Goal: Transaction & Acquisition: Purchase product/service

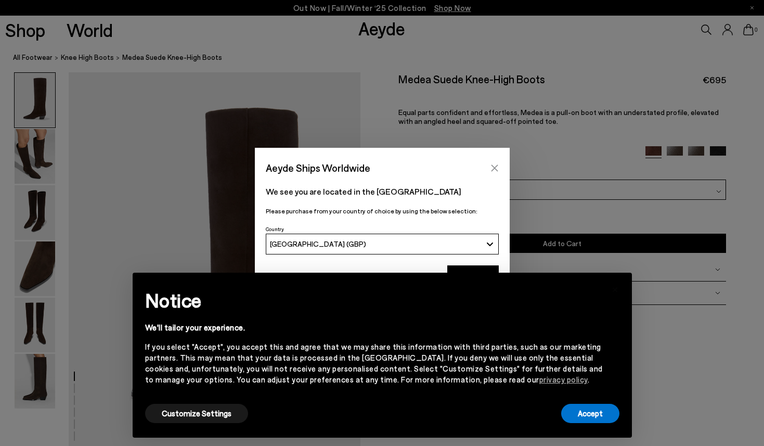
click at [495, 166] on icon "Close" at bounding box center [495, 168] width 8 height 8
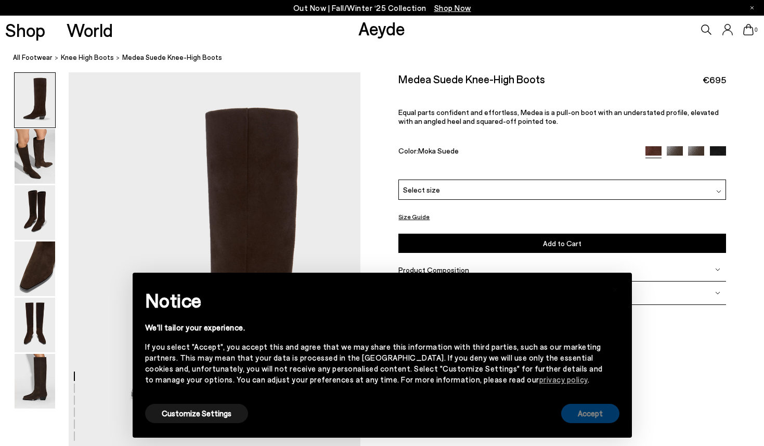
click at [581, 416] on button "Accept" at bounding box center [591, 413] width 58 height 19
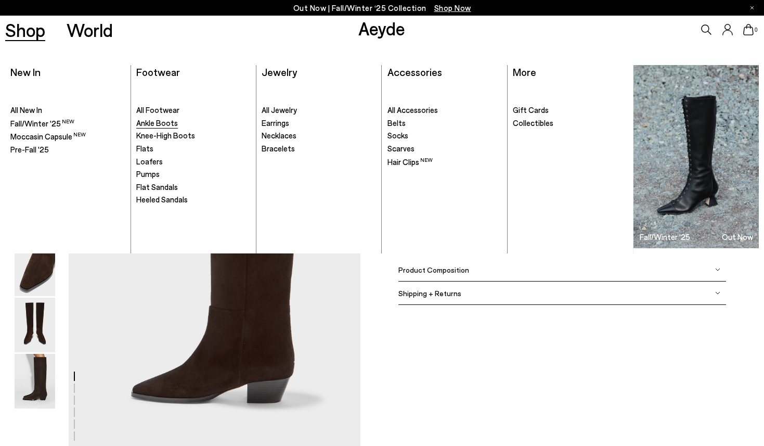
click at [151, 126] on span "Ankle Boots" at bounding box center [157, 122] width 42 height 9
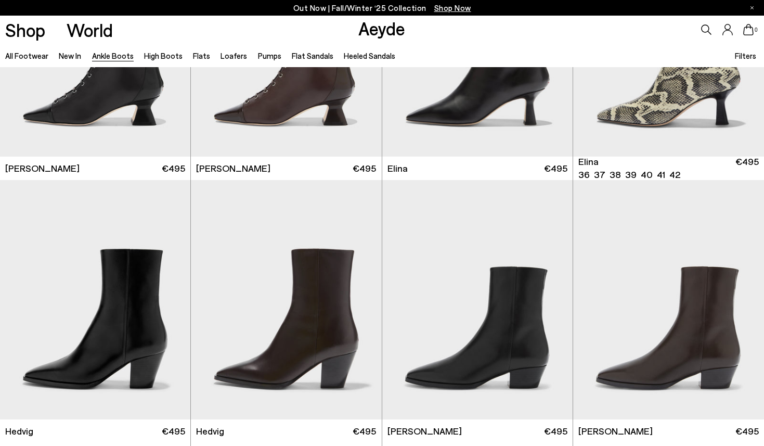
scroll to position [301, 0]
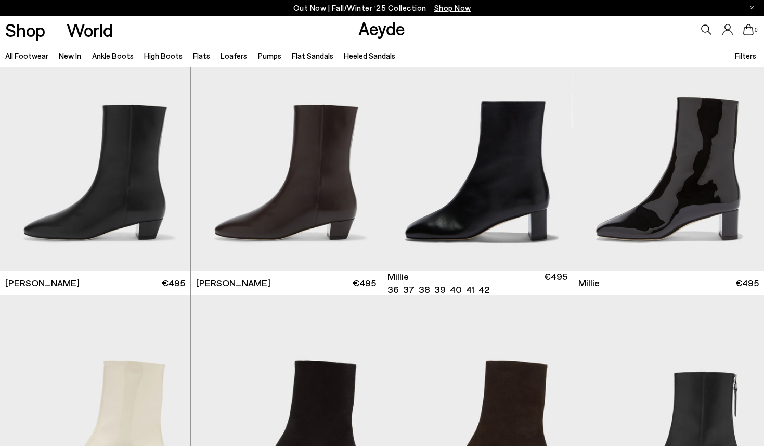
scroll to position [1900, 0]
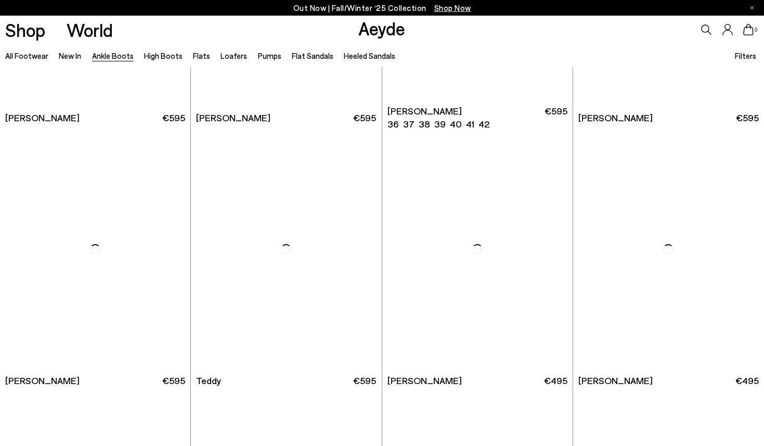
scroll to position [3364, 0]
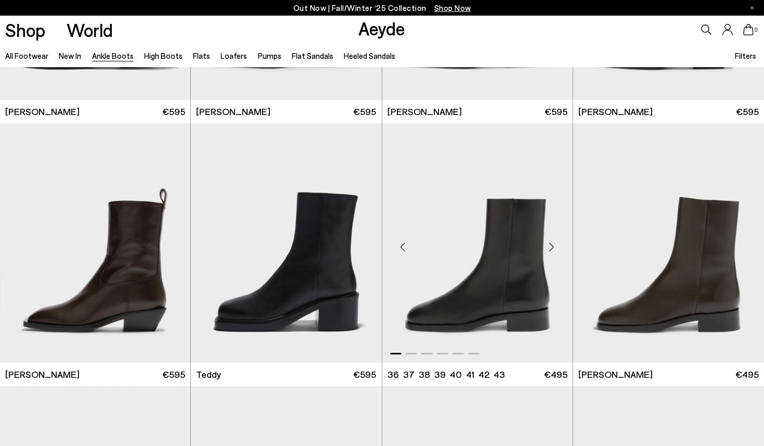
click at [450, 271] on img "1 / 6" at bounding box center [477, 242] width 190 height 239
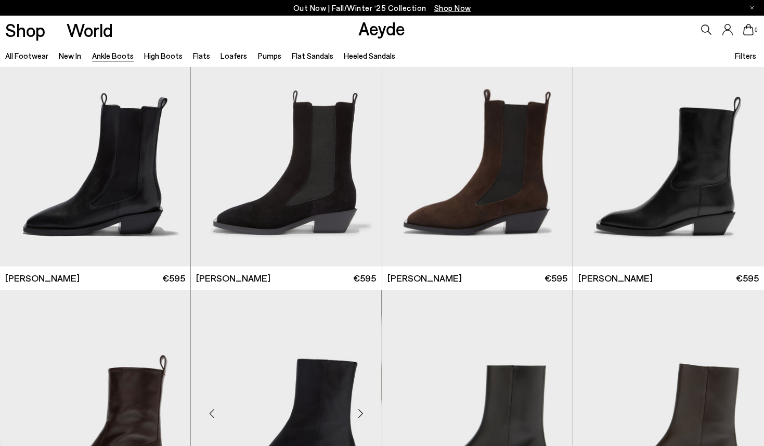
scroll to position [3150, 0]
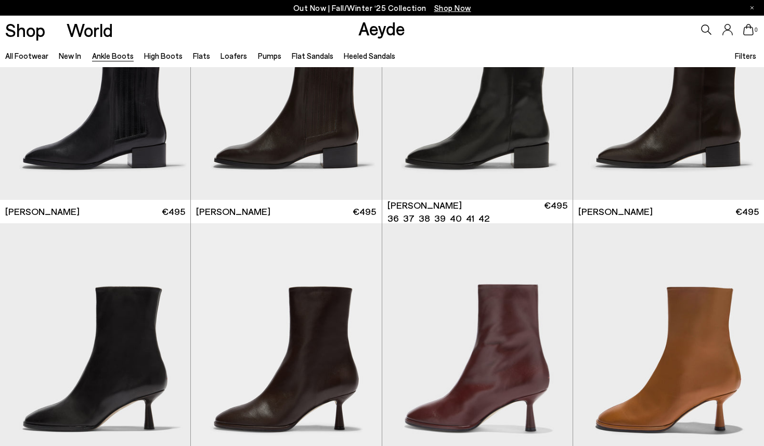
scroll to position [4428, 0]
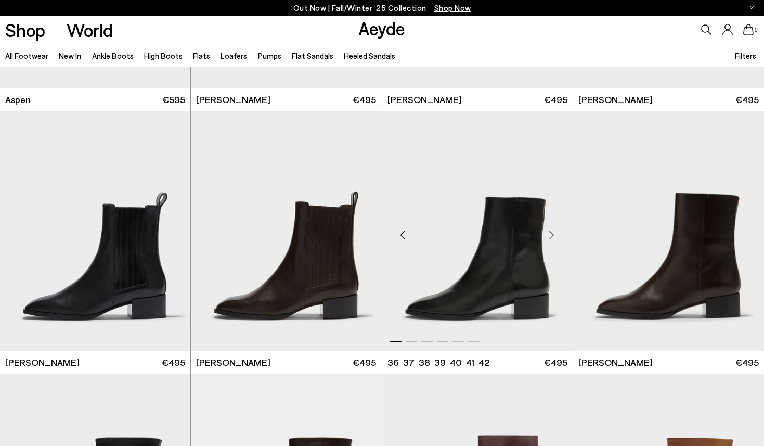
click at [537, 310] on img "1 / 6" at bounding box center [477, 230] width 190 height 239
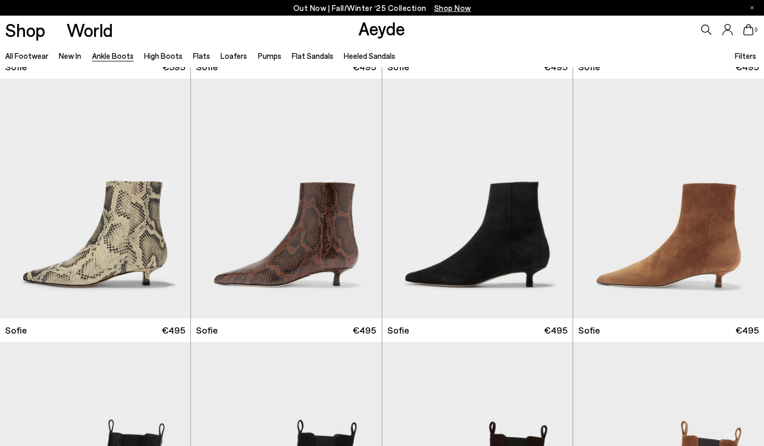
scroll to position [435, 0]
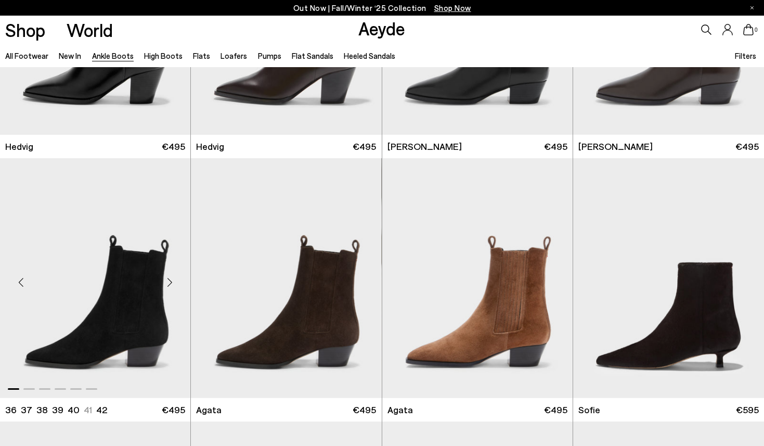
click at [145, 319] on img "1 / 6" at bounding box center [95, 277] width 190 height 239
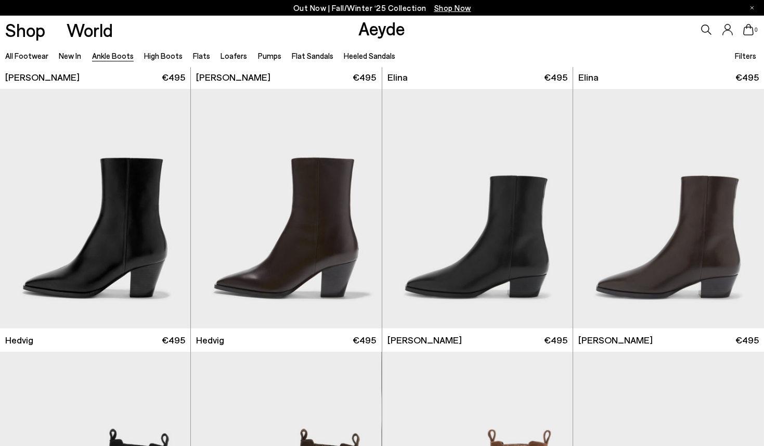
scroll to position [199, 0]
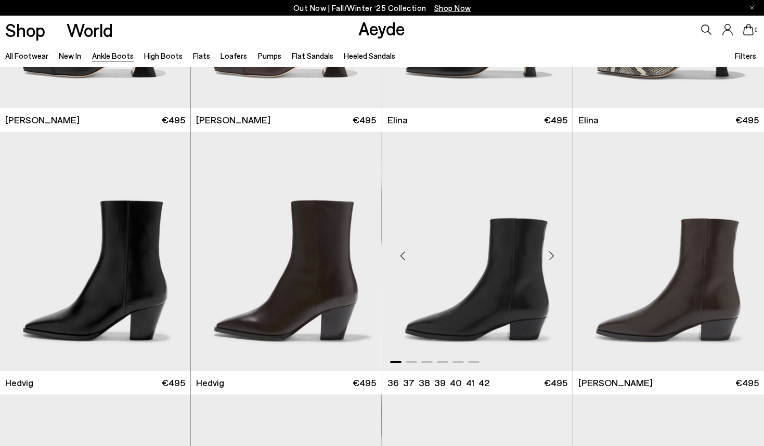
click at [419, 298] on img "1 / 6" at bounding box center [477, 251] width 190 height 239
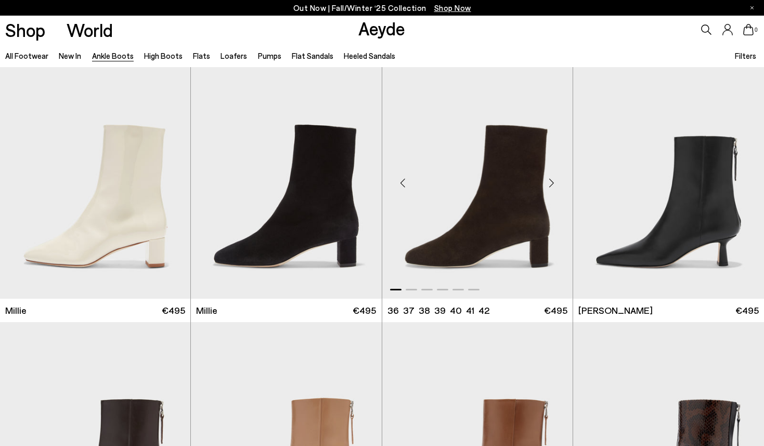
scroll to position [2116, 0]
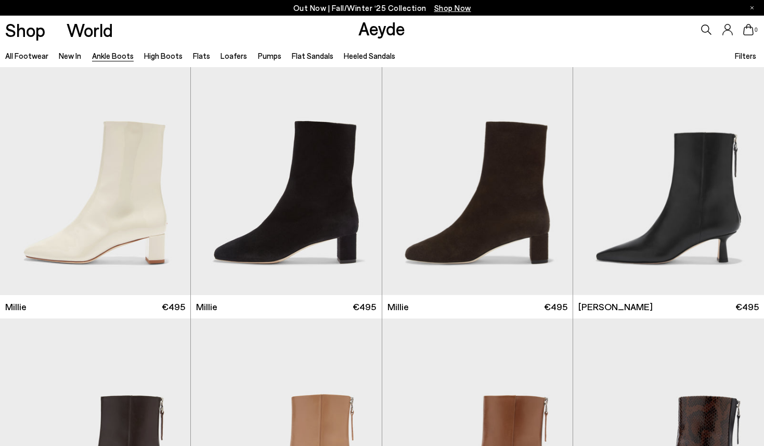
click at [749, 49] on div "Filters" at bounding box center [747, 55] width 24 height 23
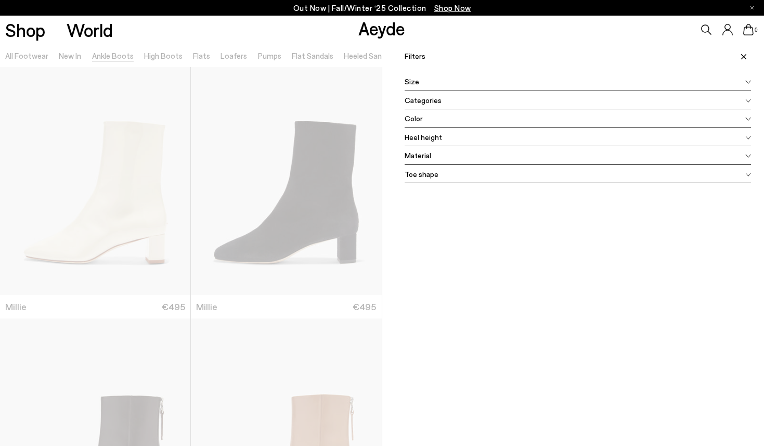
click at [457, 134] on div "Heel height" at bounding box center [578, 137] width 347 height 19
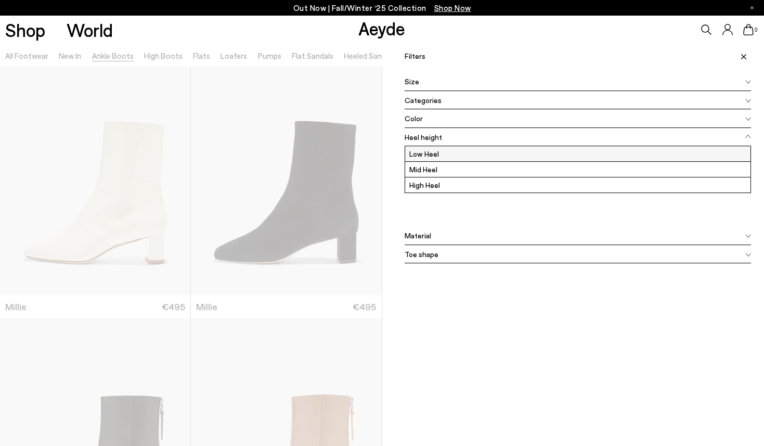
click at [443, 153] on label "Low Heel" at bounding box center [578, 153] width 346 height 15
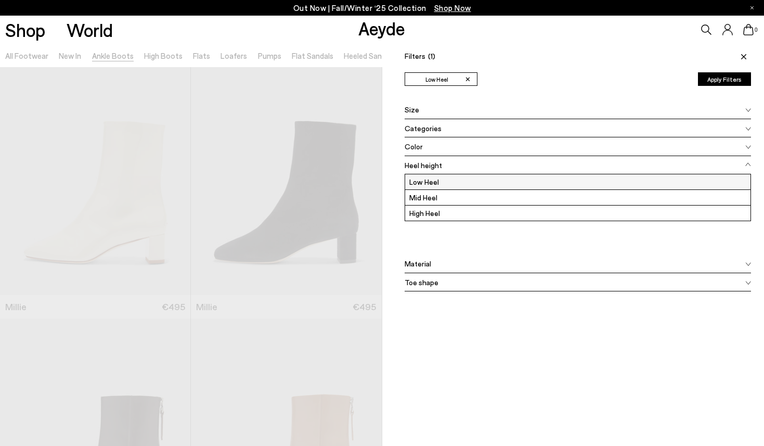
scroll to position [0, 0]
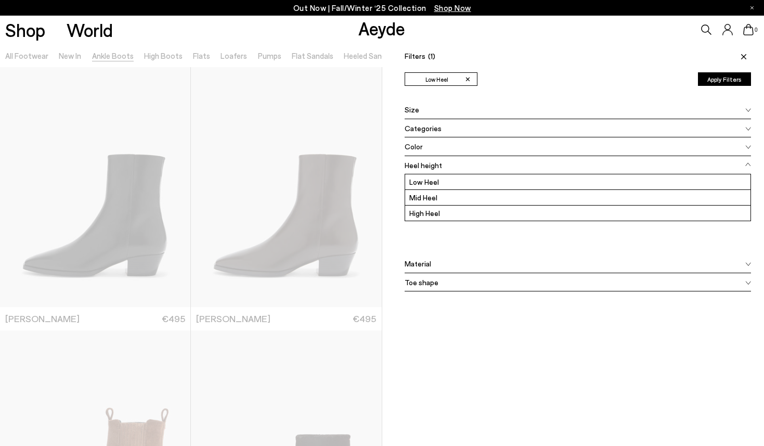
click at [529, 284] on div "Toe shape" at bounding box center [578, 282] width 347 height 19
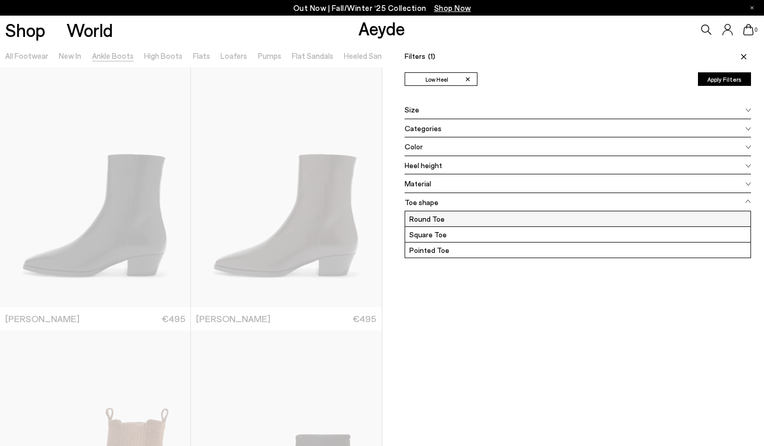
click at [469, 216] on label "Round Toe" at bounding box center [578, 218] width 346 height 15
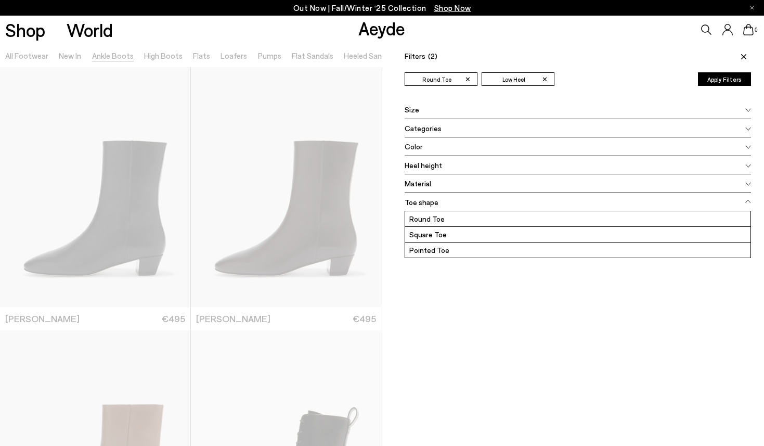
click at [734, 81] on button "Apply Filters" at bounding box center [724, 79] width 53 height 14
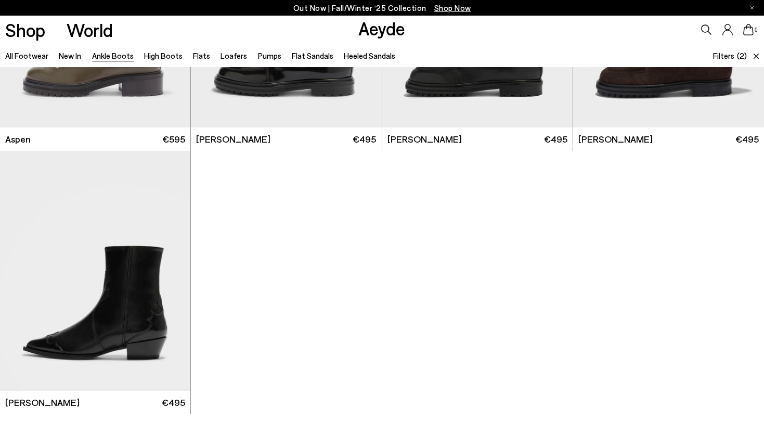
scroll to position [1020, 0]
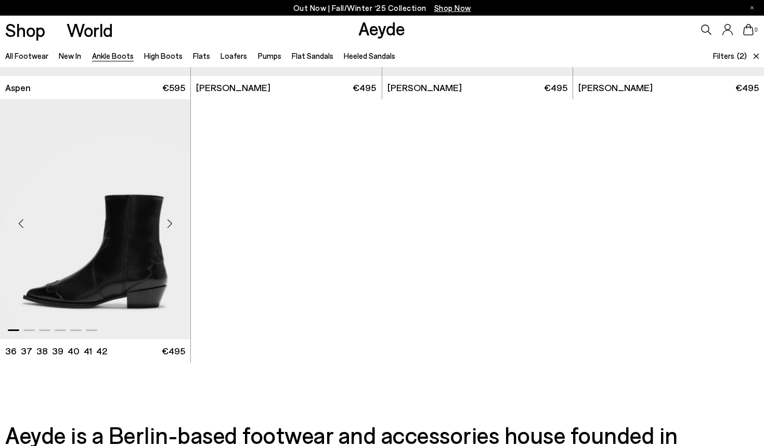
click at [171, 224] on div "Next slide" at bounding box center [169, 223] width 31 height 31
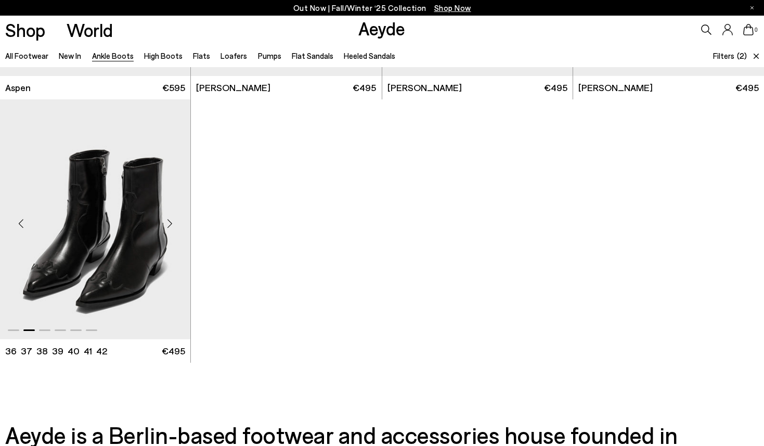
click at [171, 224] on div "Next slide" at bounding box center [169, 223] width 31 height 31
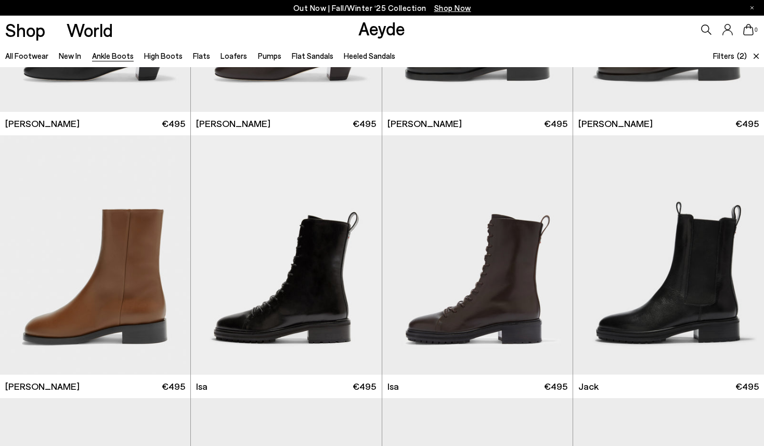
scroll to position [0, 0]
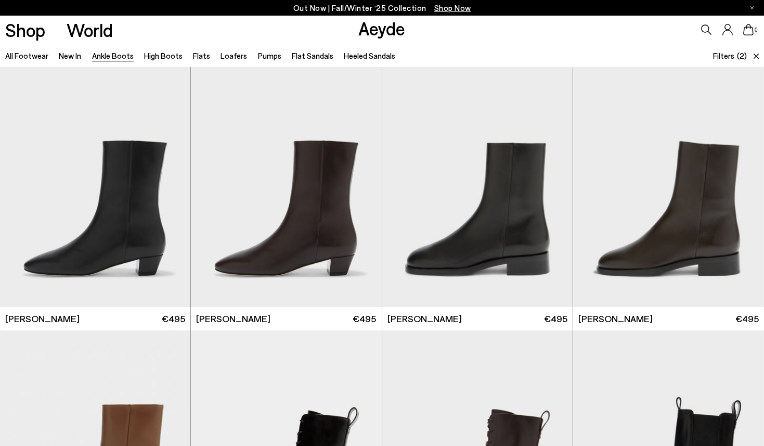
click at [730, 57] on span "Filters" at bounding box center [723, 55] width 21 height 9
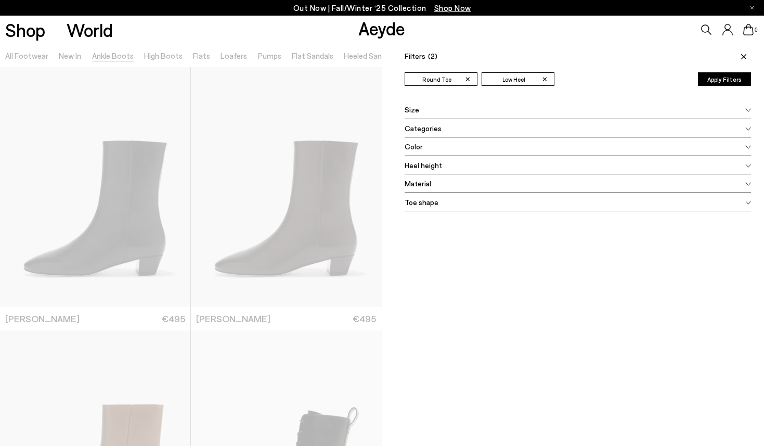
click at [445, 205] on div "Toe shape" at bounding box center [578, 202] width 347 height 19
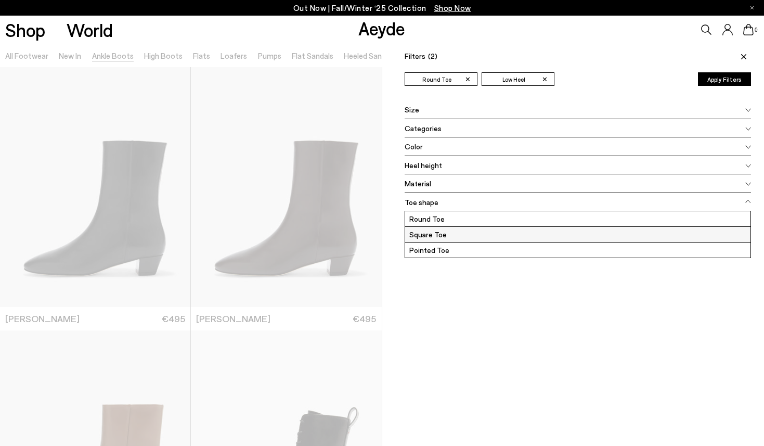
click at [449, 235] on label "Square Toe" at bounding box center [578, 234] width 346 height 15
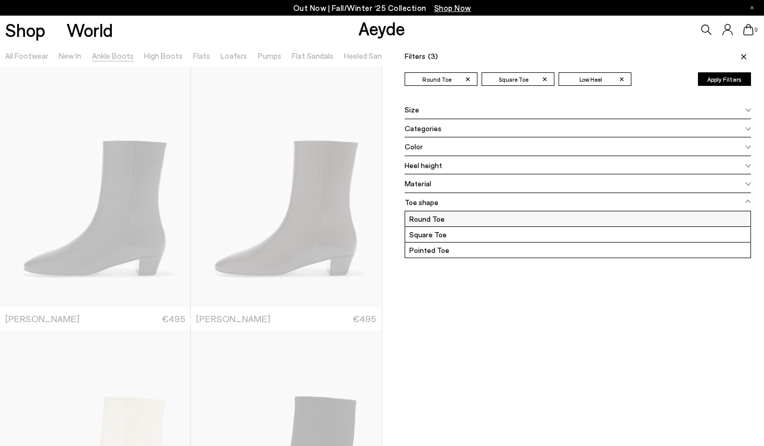
click at [493, 220] on label "Round Toe" at bounding box center [578, 218] width 346 height 15
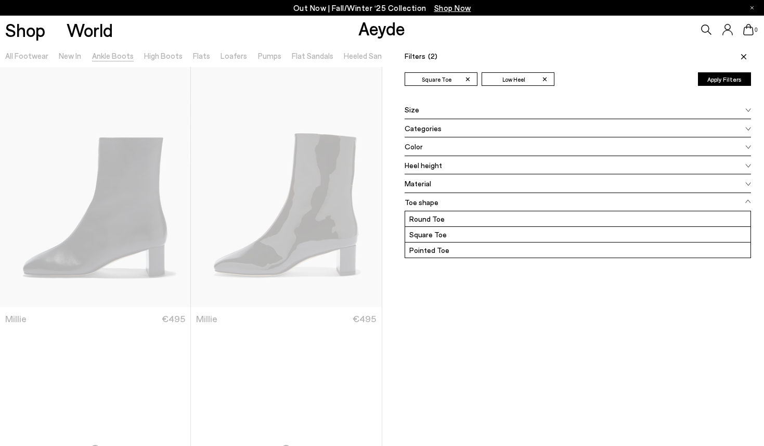
click at [719, 78] on button "Apply Filters" at bounding box center [724, 79] width 53 height 14
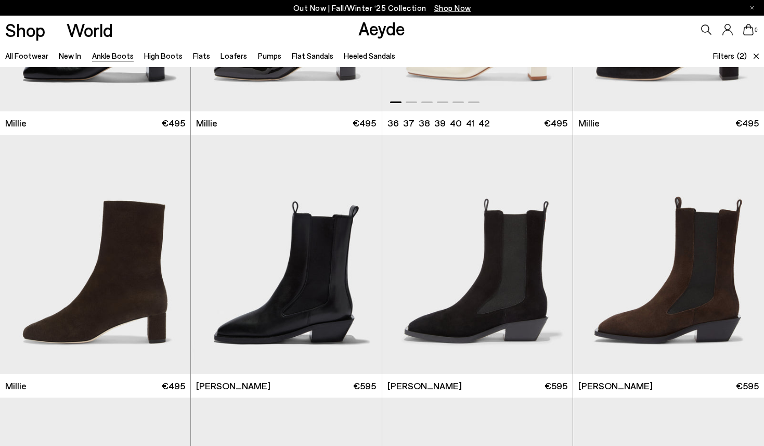
scroll to position [287, 0]
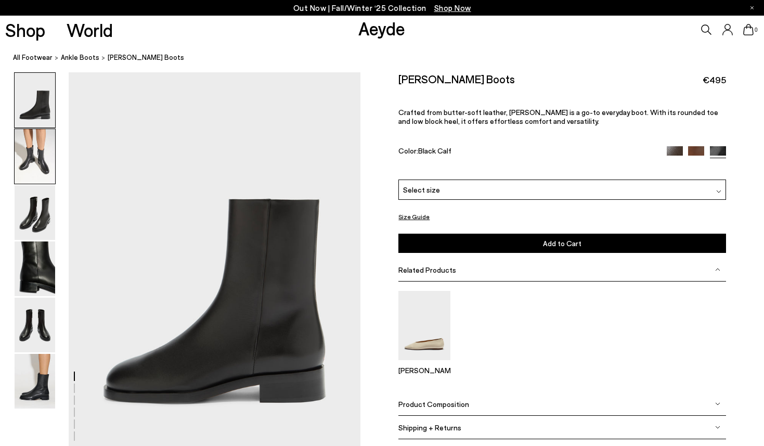
click at [37, 146] on img at bounding box center [35, 156] width 41 height 55
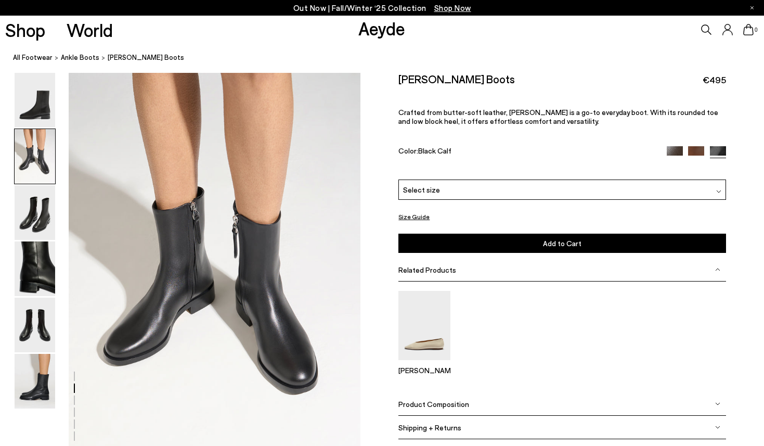
scroll to position [392, 0]
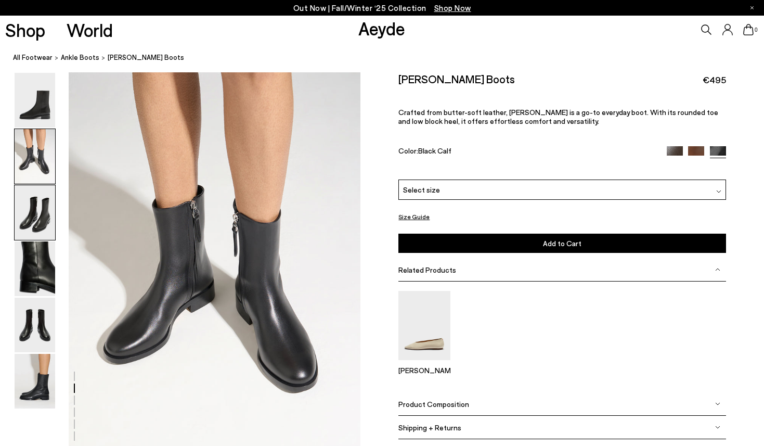
click at [35, 198] on img at bounding box center [35, 212] width 41 height 55
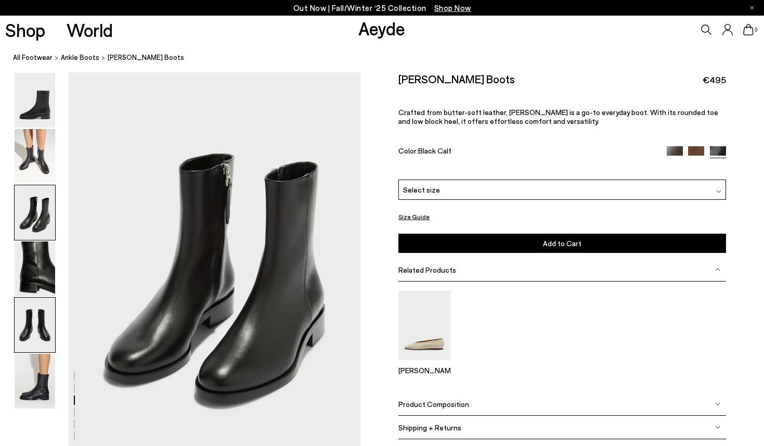
scroll to position [783, 0]
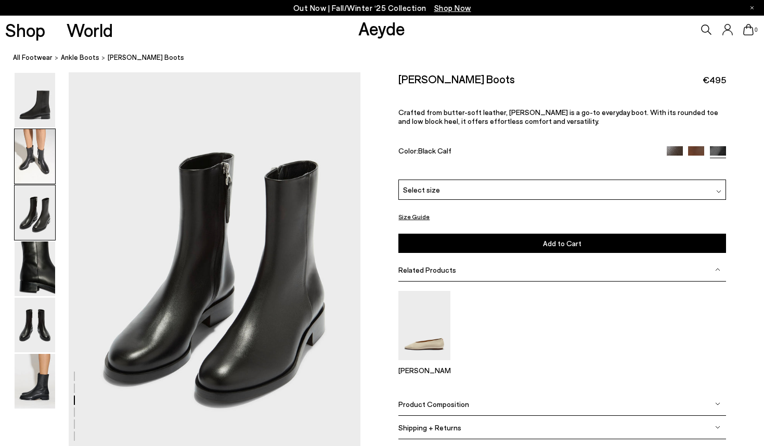
click at [50, 171] on img at bounding box center [35, 156] width 41 height 55
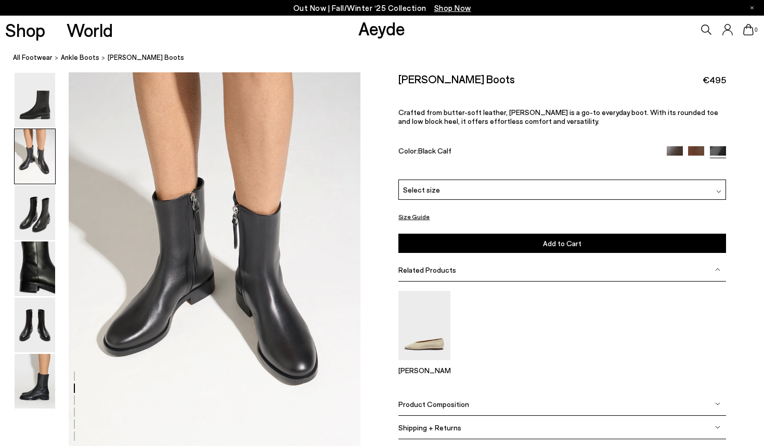
scroll to position [392, 0]
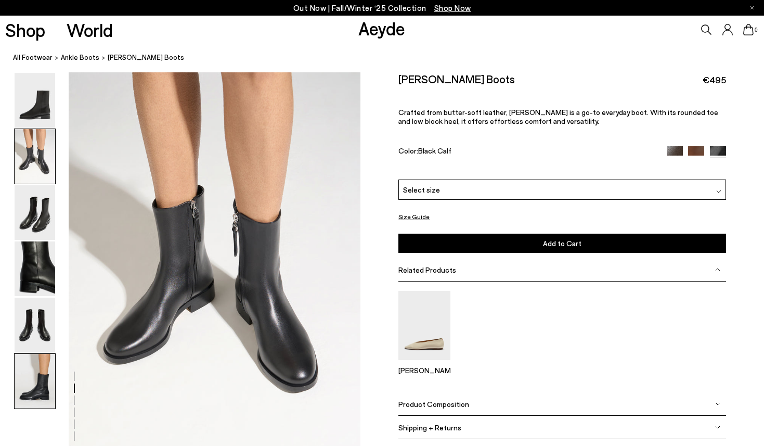
click at [33, 388] on img at bounding box center [35, 381] width 41 height 55
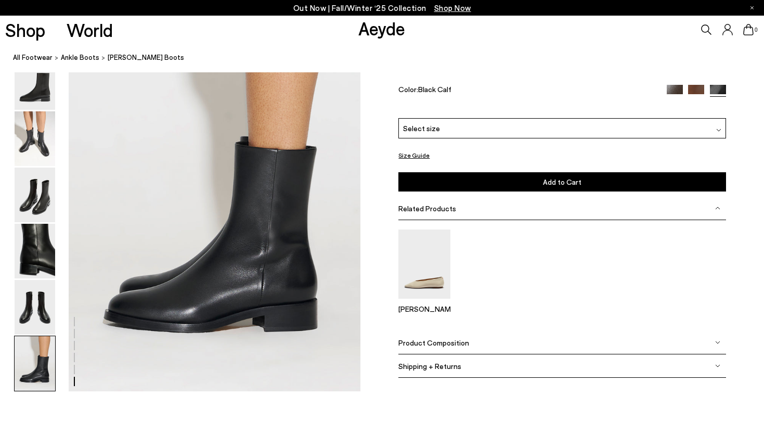
scroll to position [2026, 0]
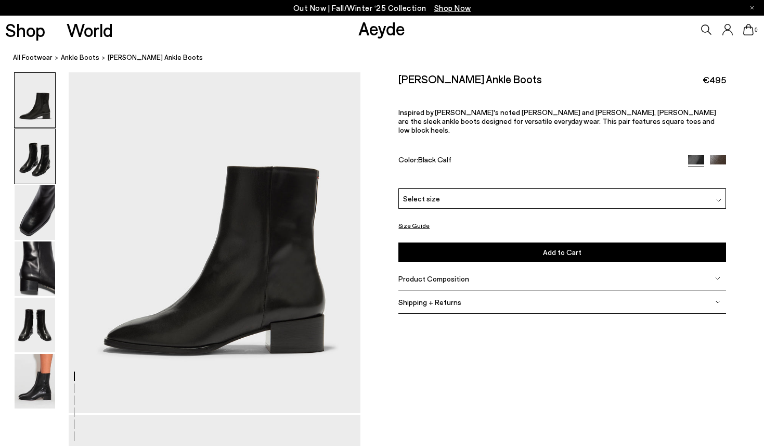
click at [48, 176] on img at bounding box center [35, 156] width 41 height 55
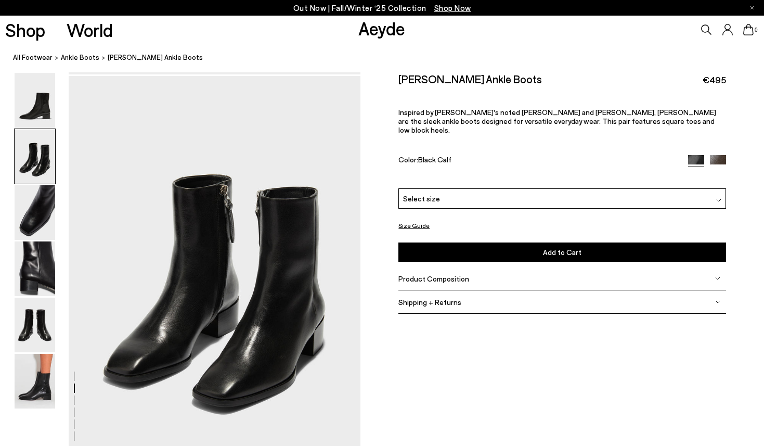
scroll to position [392, 0]
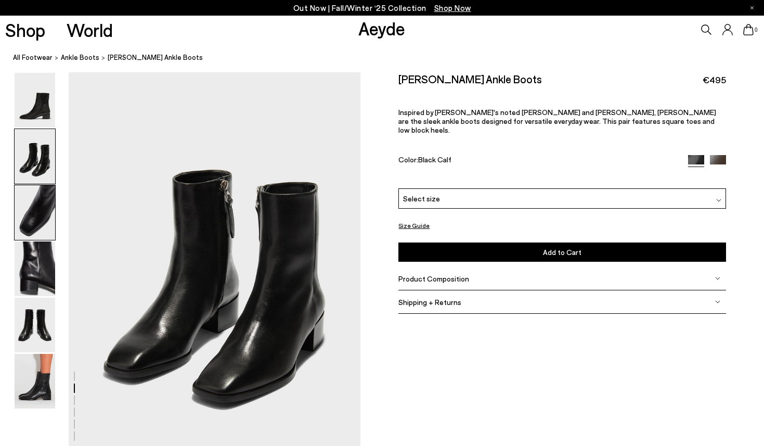
click at [50, 229] on img at bounding box center [35, 212] width 41 height 55
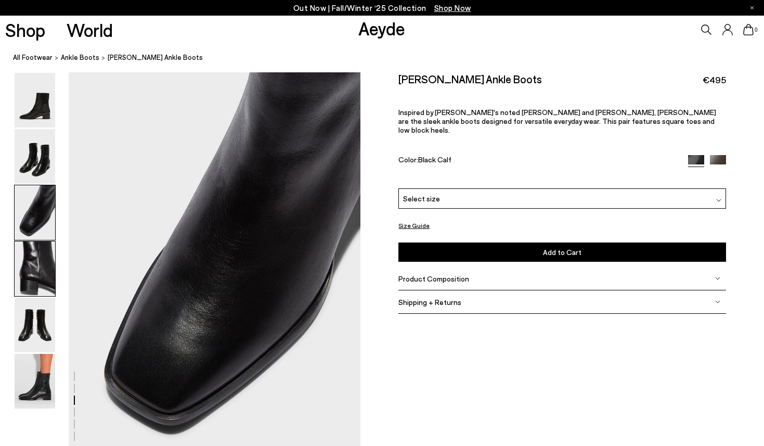
click at [42, 270] on img at bounding box center [35, 268] width 41 height 55
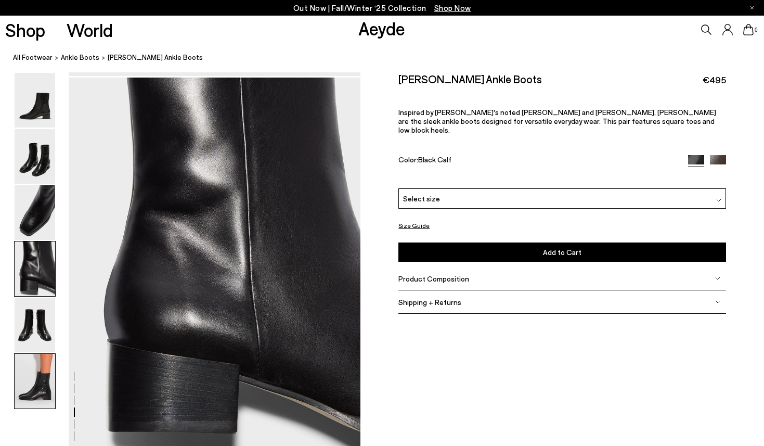
click at [38, 359] on img at bounding box center [35, 381] width 41 height 55
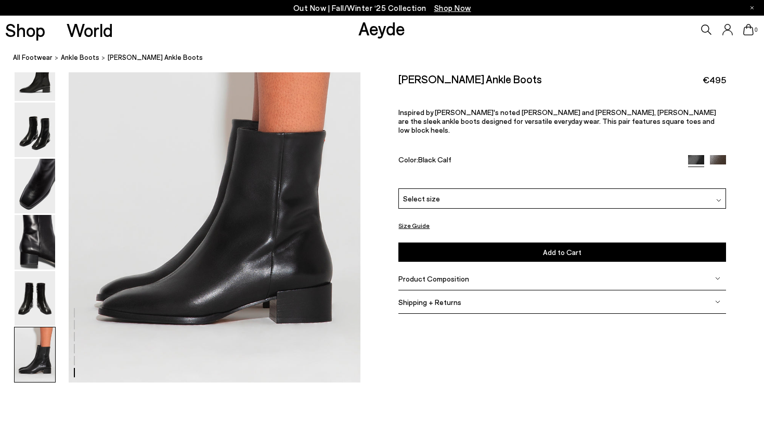
scroll to position [2035, 0]
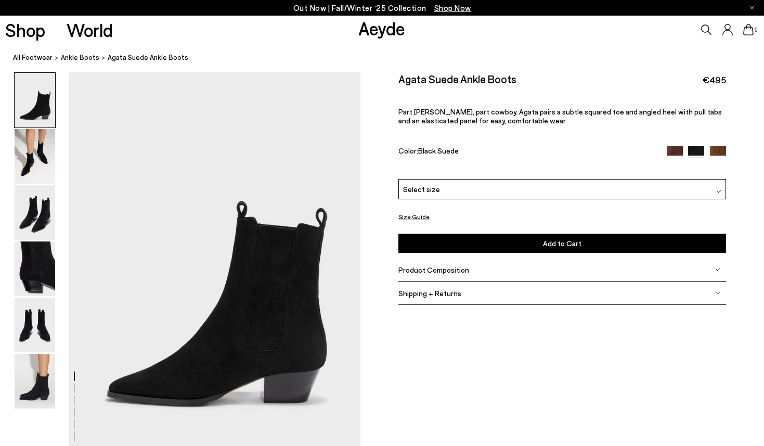
scroll to position [0, 20]
click at [33, 161] on img at bounding box center [35, 156] width 41 height 55
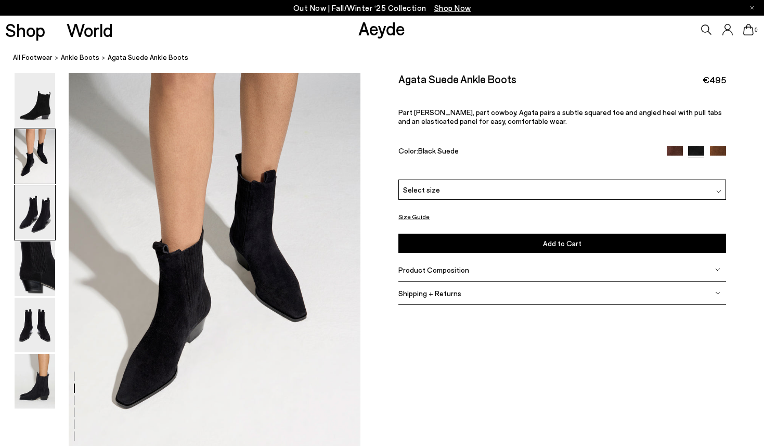
click at [33, 205] on img at bounding box center [35, 212] width 41 height 55
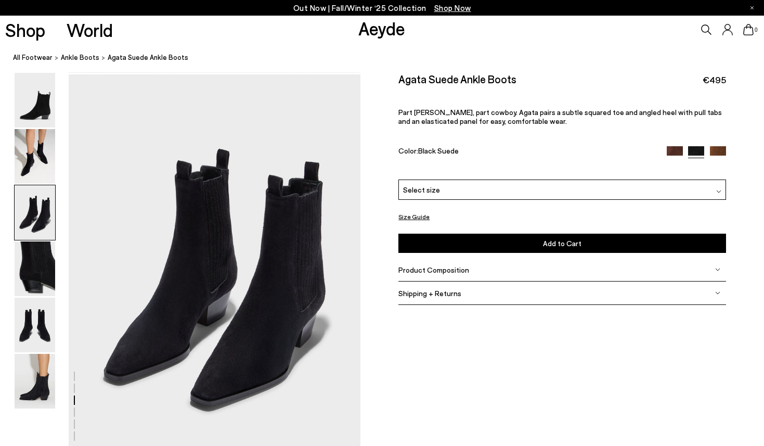
scroll to position [783, 0]
